Goal: Information Seeking & Learning: Learn about a topic

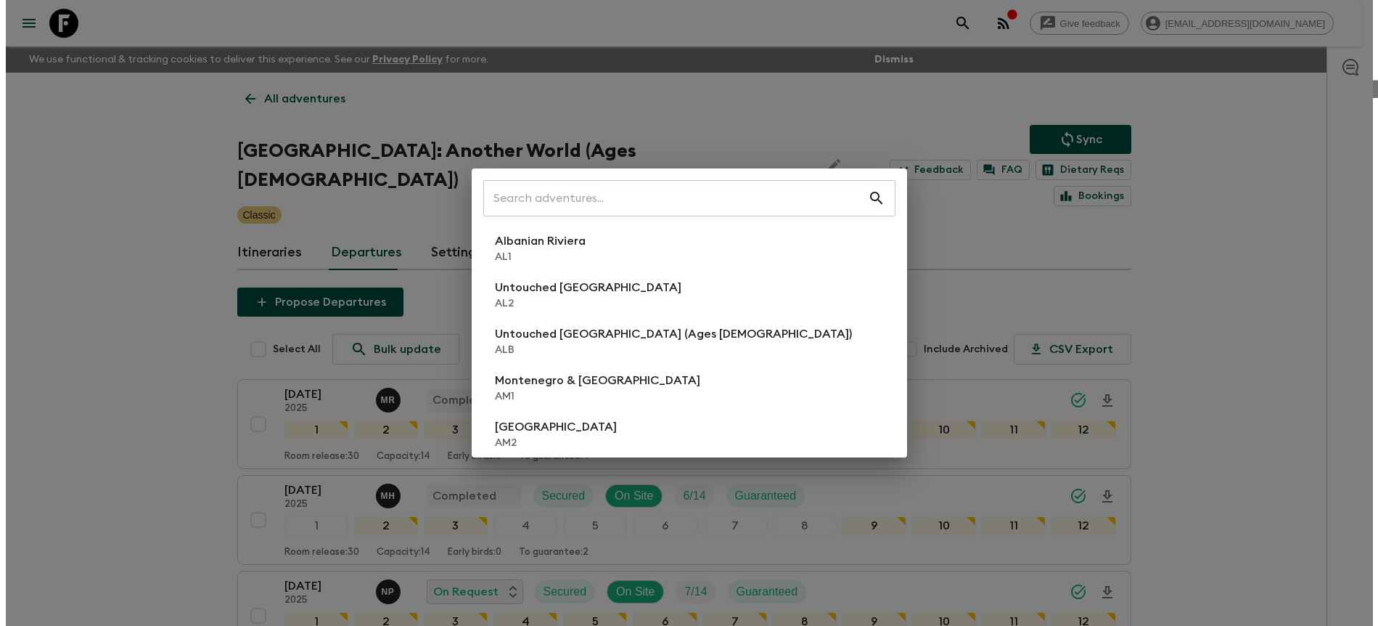
scroll to position [49, 0]
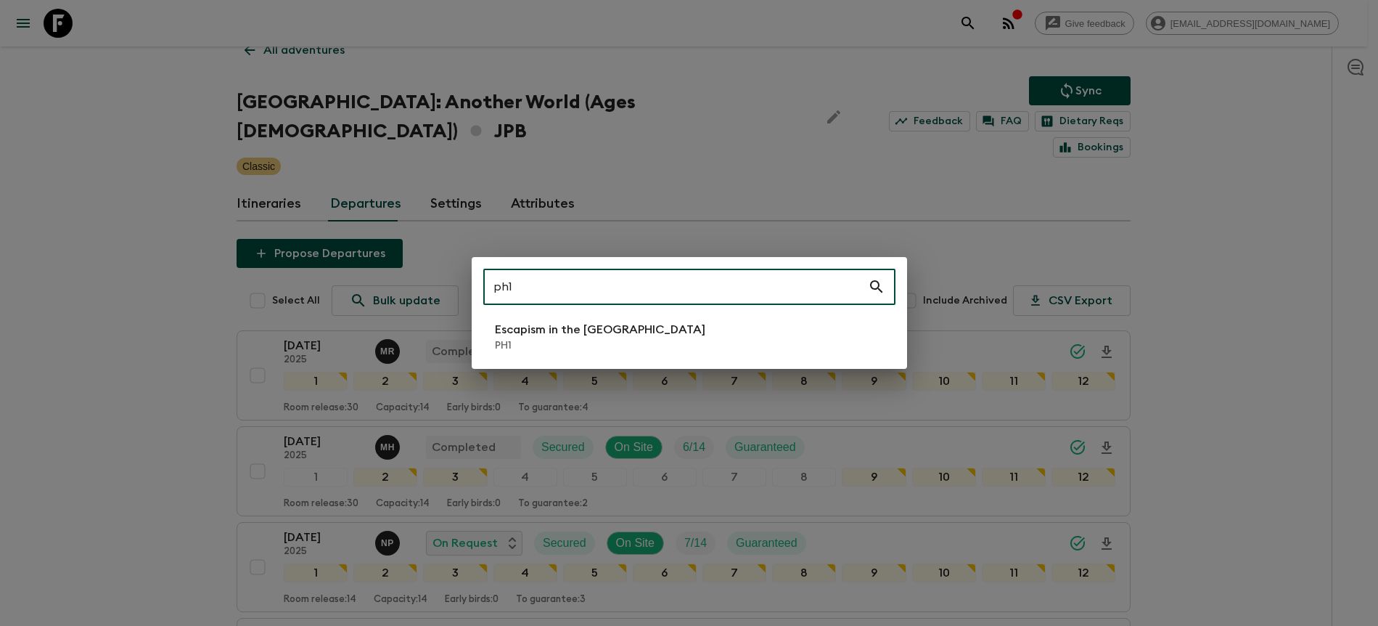
type input "ph1"
click at [734, 325] on li "Escapism in the [GEOGRAPHIC_DATA] PH1" at bounding box center [689, 336] width 412 height 41
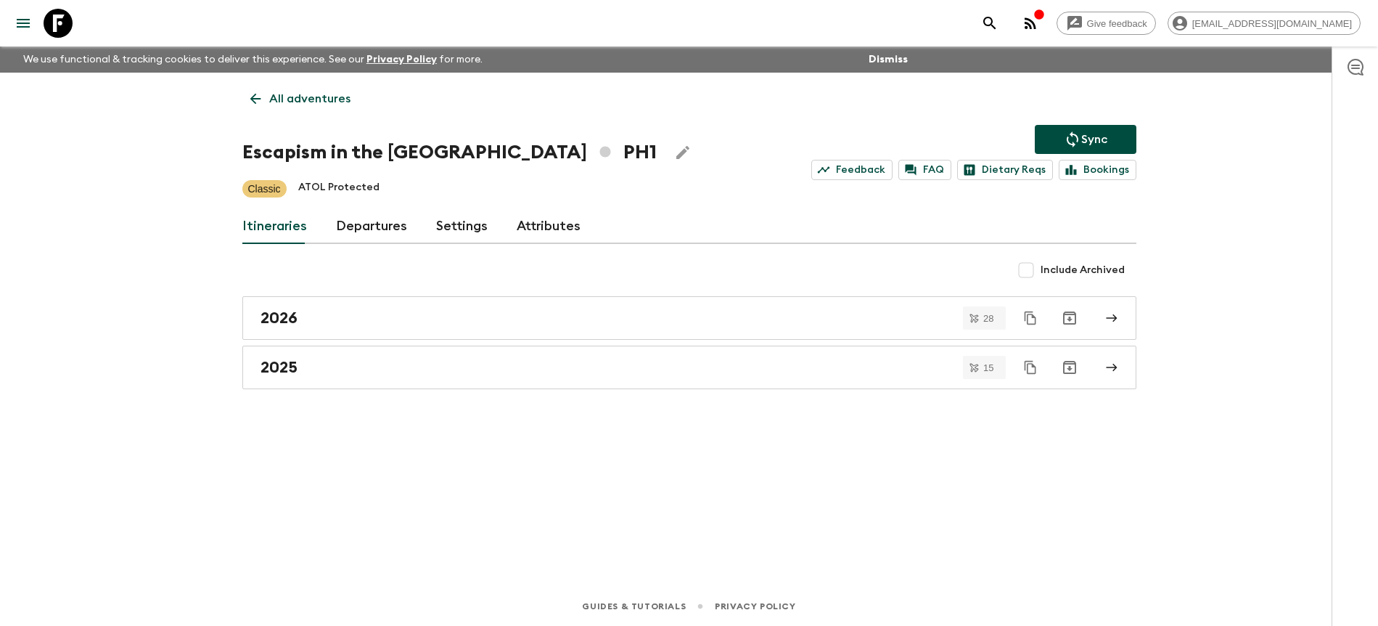
click at [364, 225] on link "Departures" at bounding box center [371, 226] width 71 height 35
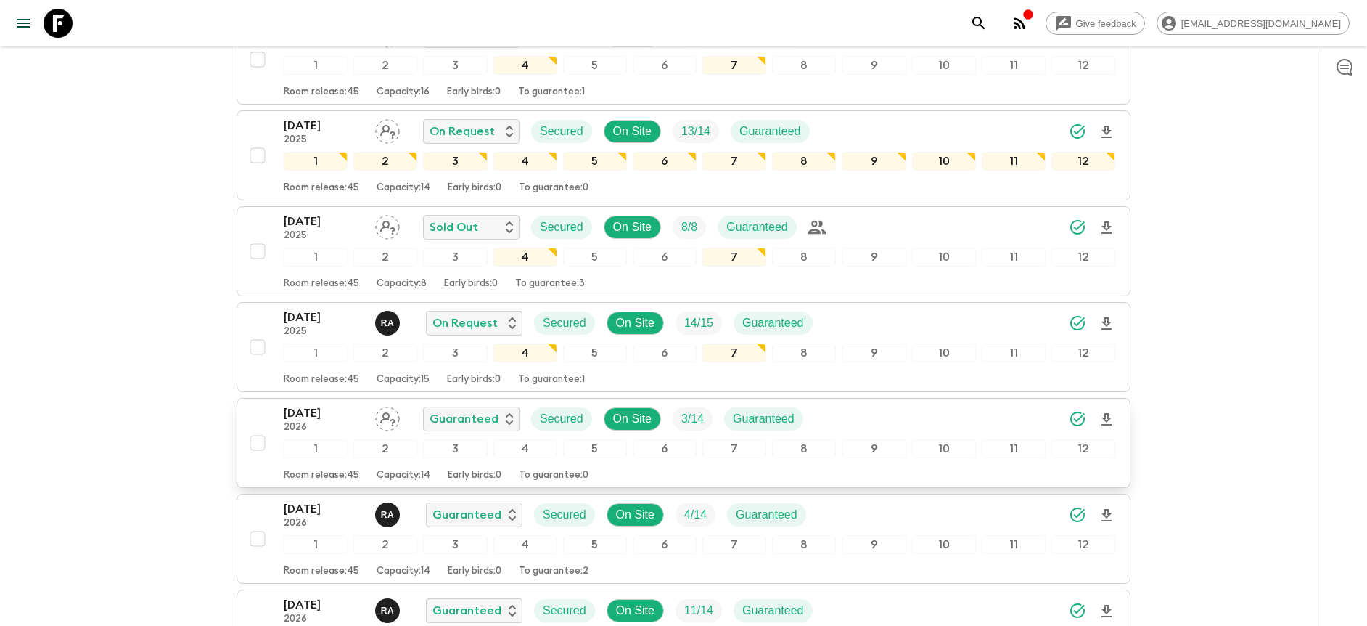
scroll to position [2447, 0]
click at [952, 417] on div "[DATE] 2026 Guaranteed Secured On Site 3 / 14 Guaranteed" at bounding box center [700, 417] width 832 height 29
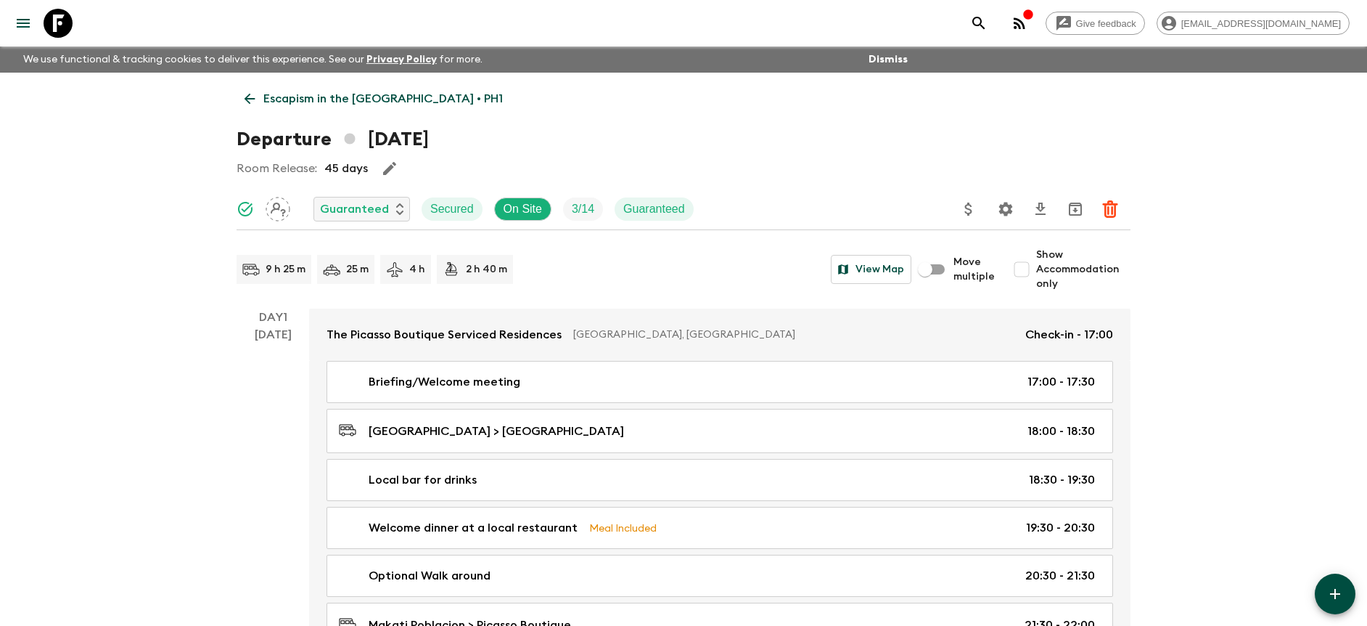
click at [1062, 281] on span "Show Accommodation only" at bounding box center [1083, 269] width 94 height 44
click at [1036, 281] on input "Show Accommodation only" at bounding box center [1021, 269] width 29 height 29
checkbox input "true"
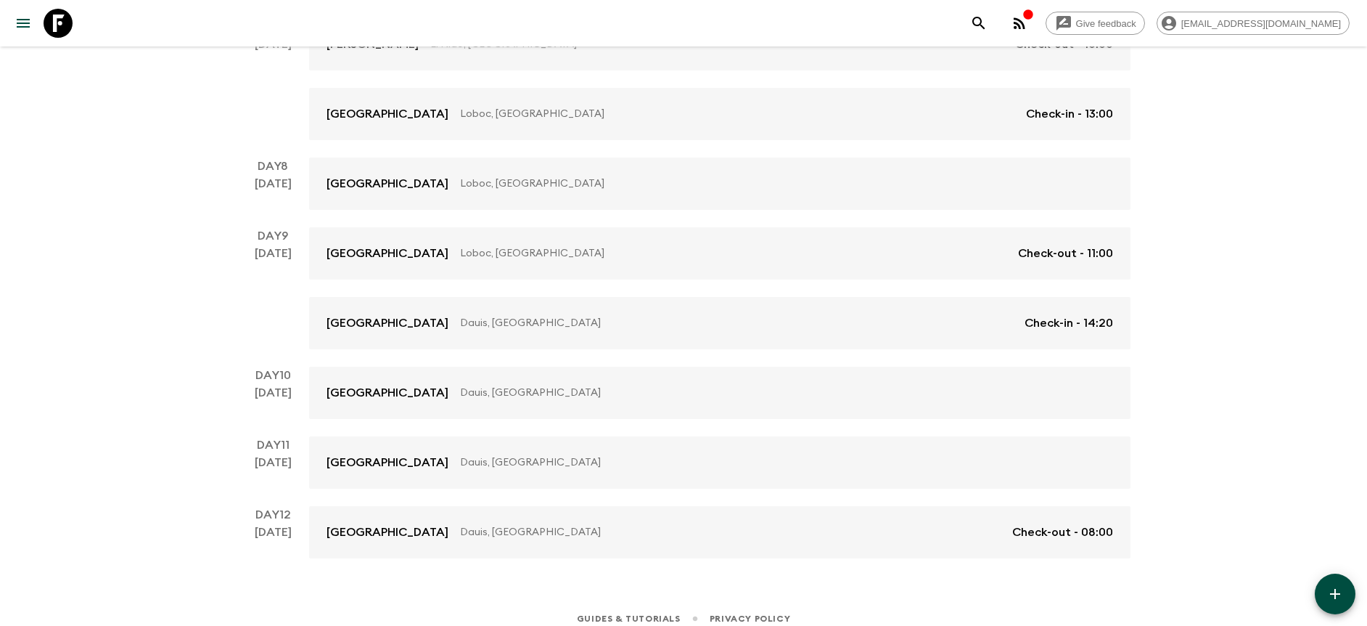
scroll to position [860, 0]
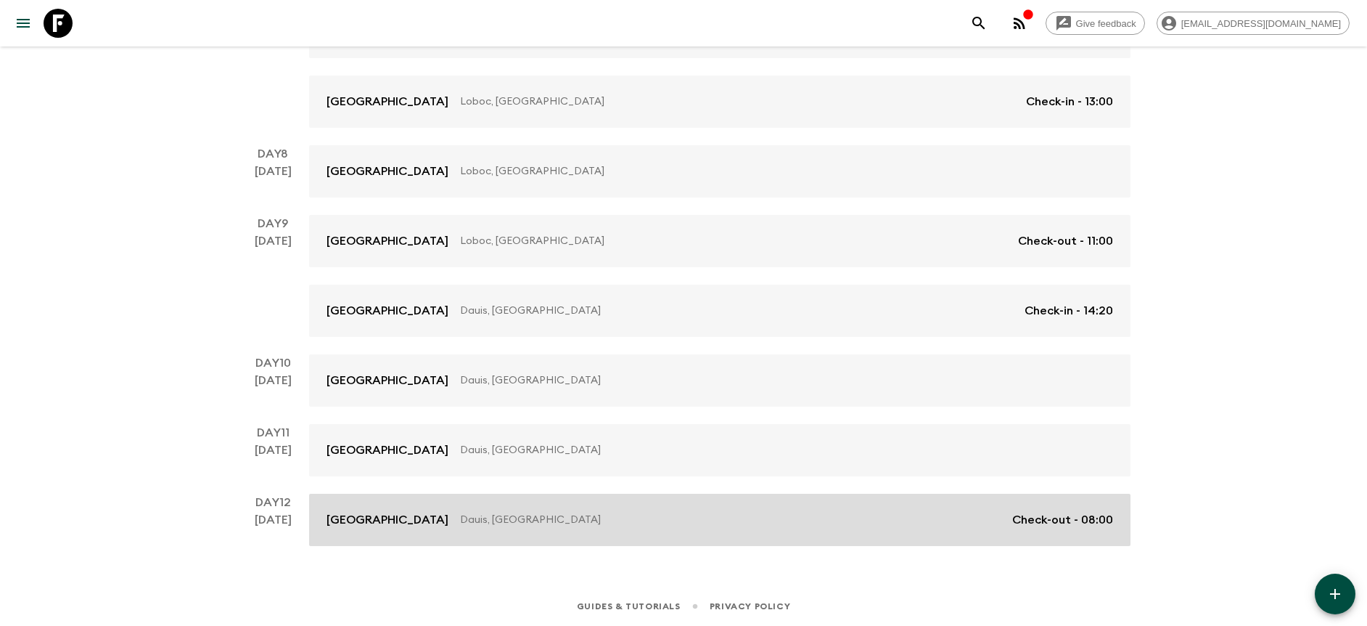
click at [512, 506] on link "[GEOGRAPHIC_DATA] [GEOGRAPHIC_DATA], [GEOGRAPHIC_DATA] Check-out - 08:00" at bounding box center [720, 519] width 822 height 52
